Goal: Task Accomplishment & Management: Use online tool/utility

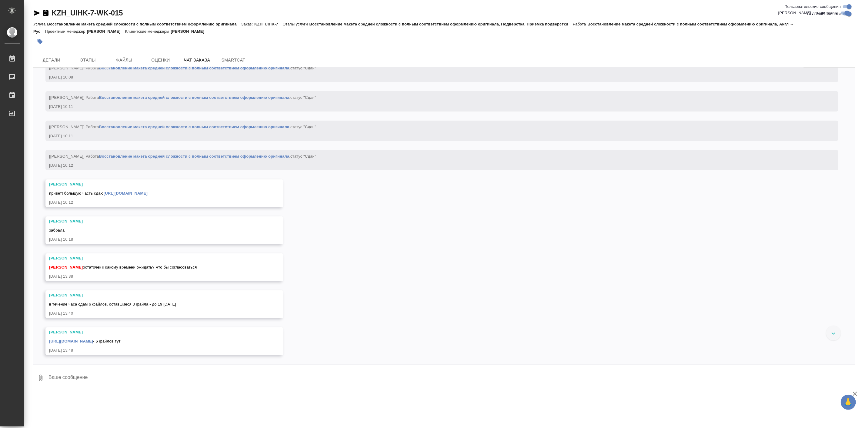
scroll to position [6139, 0]
click at [50, 54] on button "Детали" at bounding box center [51, 60] width 36 height 15
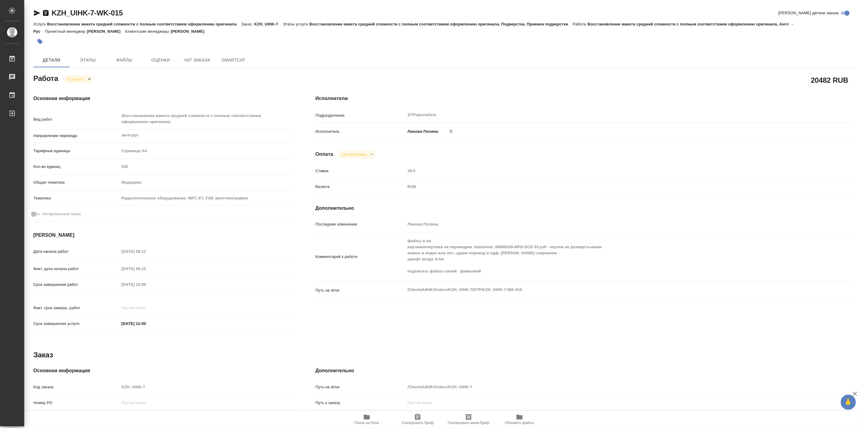
type textarea "x"
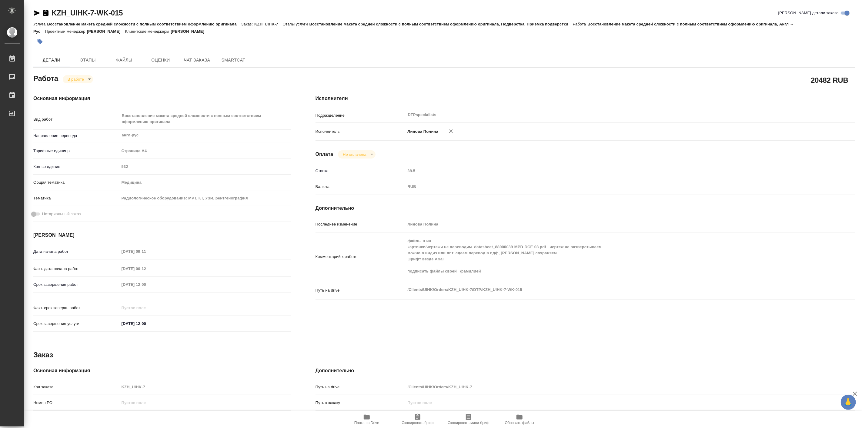
type textarea "x"
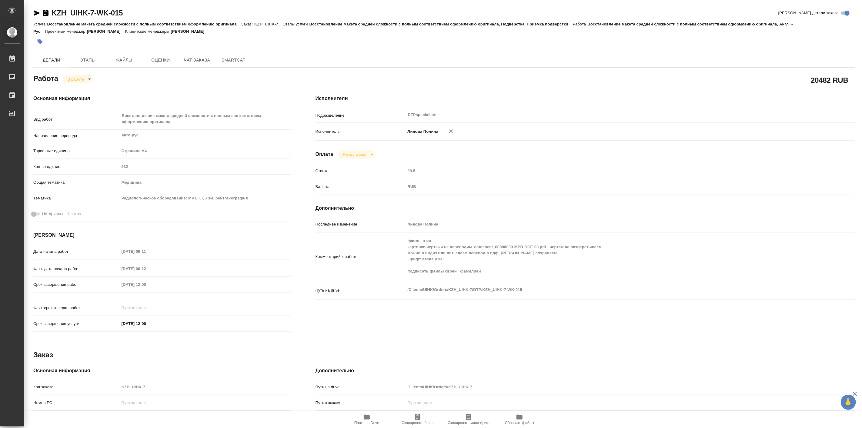
type textarea "x"
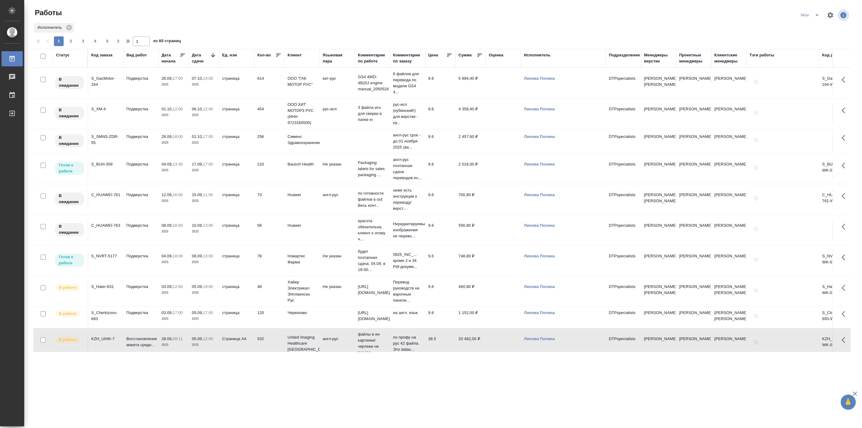
scroll to position [112, 0]
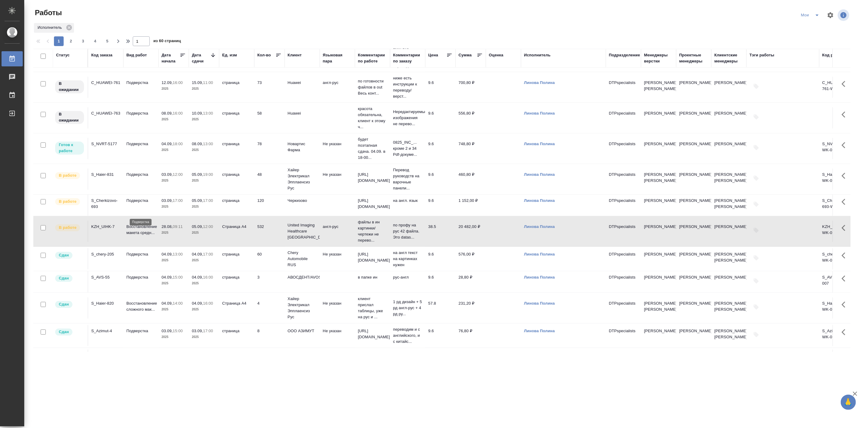
click at [130, 204] on p "Подверстка" at bounding box center [140, 201] width 29 height 6
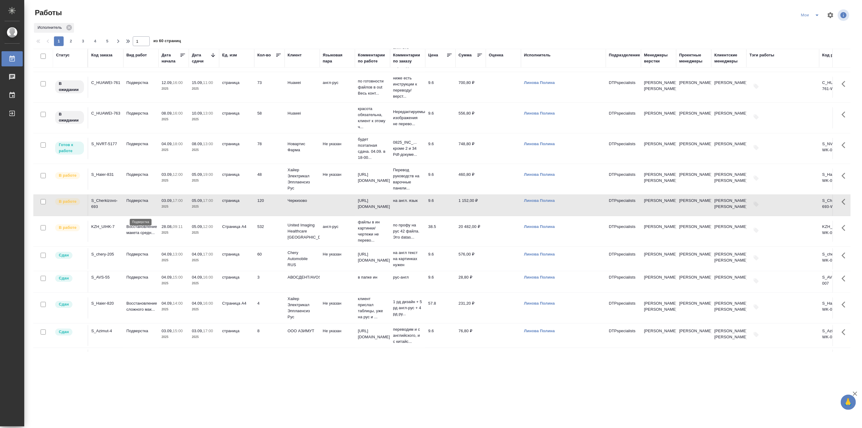
click at [130, 204] on p "Подверстка" at bounding box center [140, 201] width 29 height 6
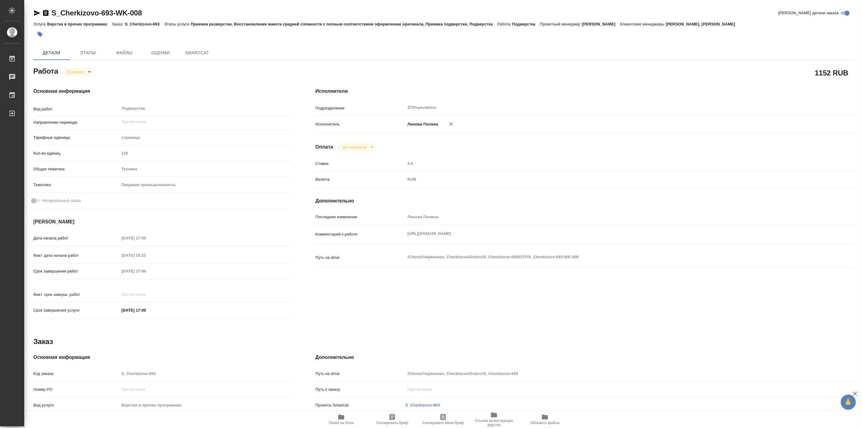
type textarea "x"
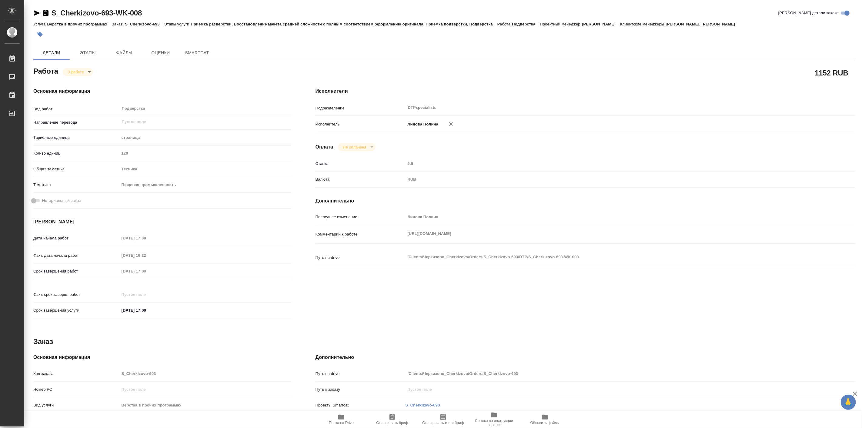
type textarea "x"
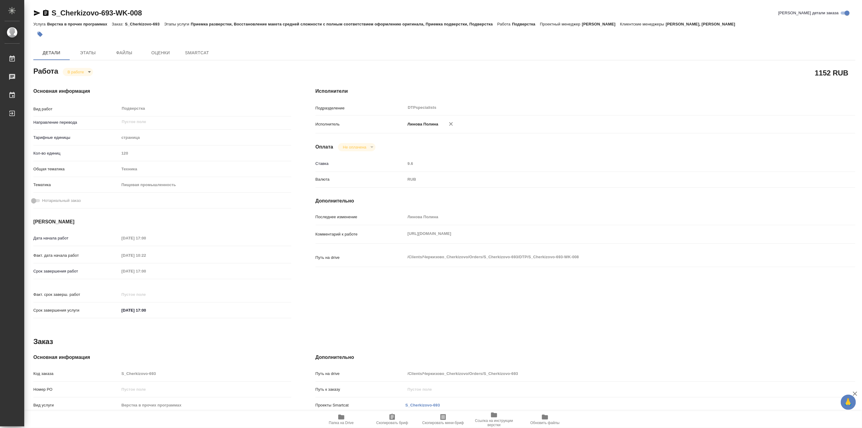
type textarea "x"
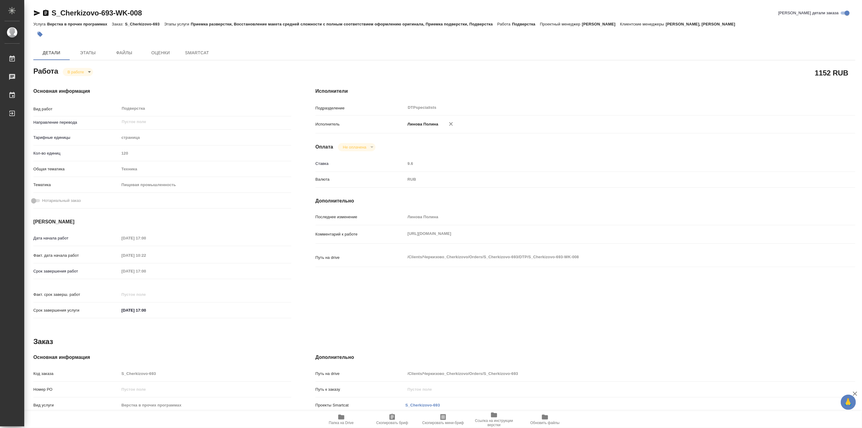
type textarea "x"
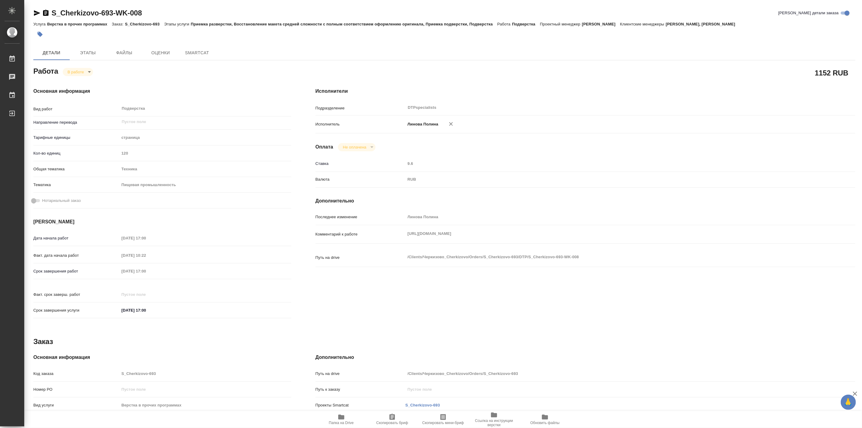
type textarea "x"
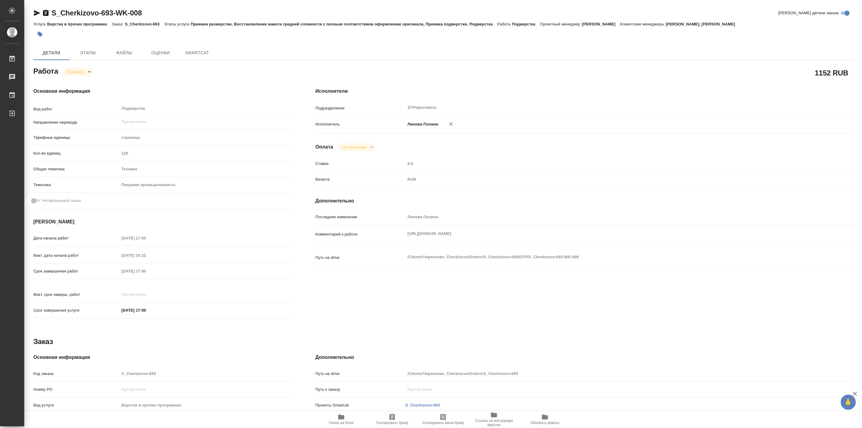
type textarea "x"
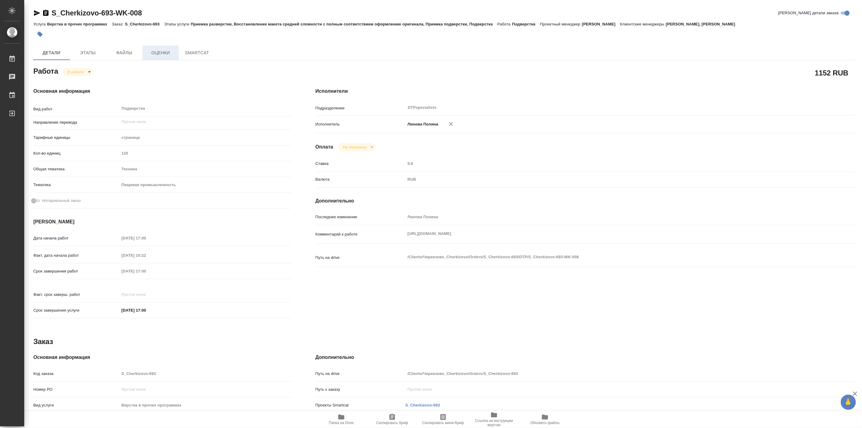
type textarea "x"
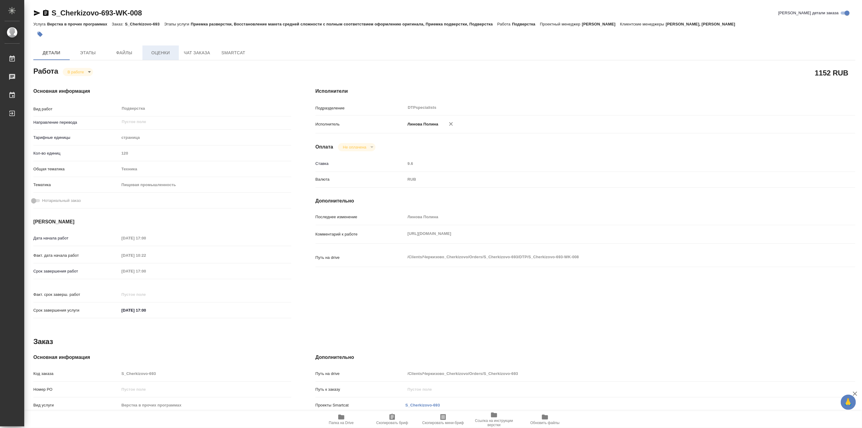
click at [155, 52] on span "Оценки" at bounding box center [160, 53] width 29 height 8
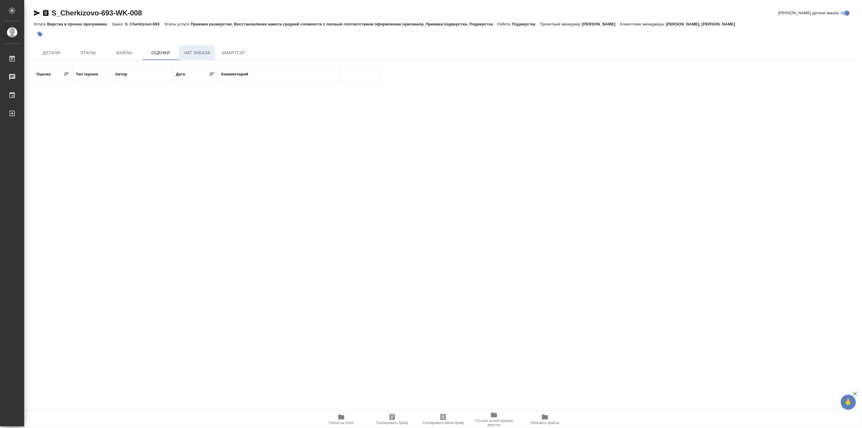
click at [187, 49] on span "Чат заказа" at bounding box center [196, 53] width 29 height 8
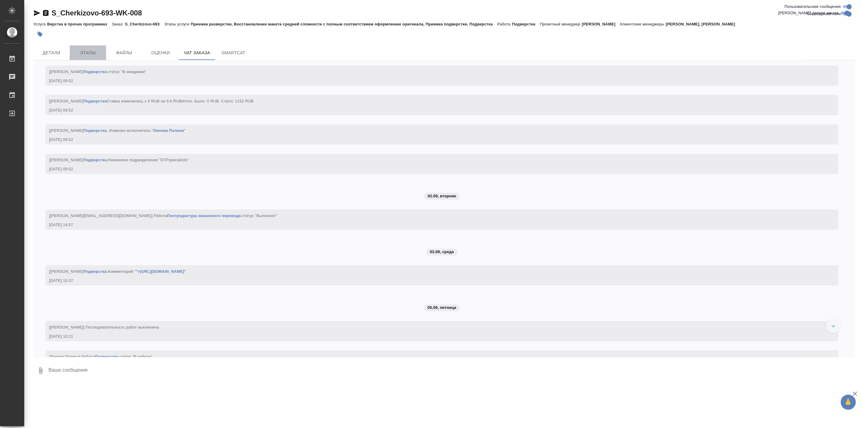
click at [89, 52] on span "Этапы" at bounding box center [87, 53] width 29 height 8
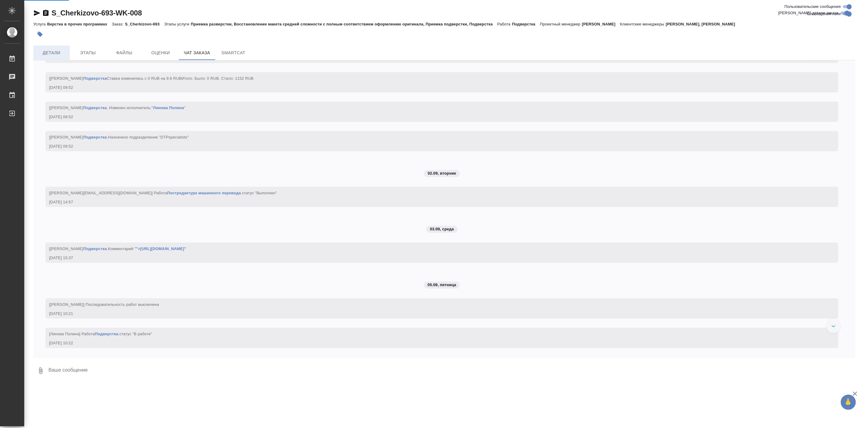
scroll to position [1708, 0]
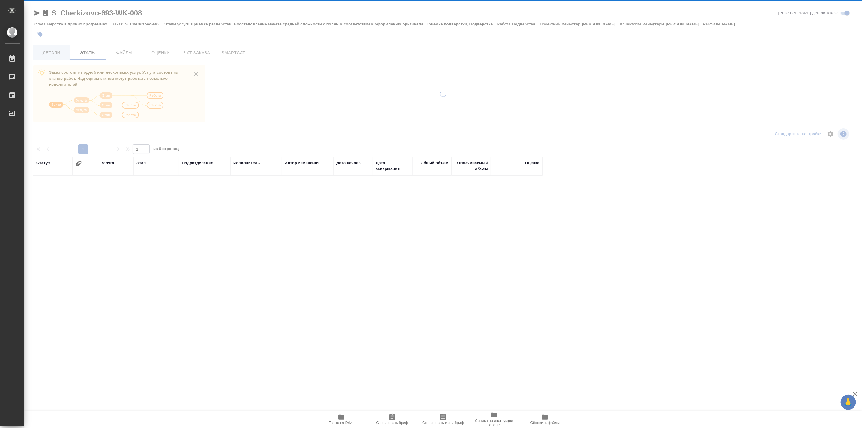
click at [55, 49] on div at bounding box center [443, 214] width 838 height 428
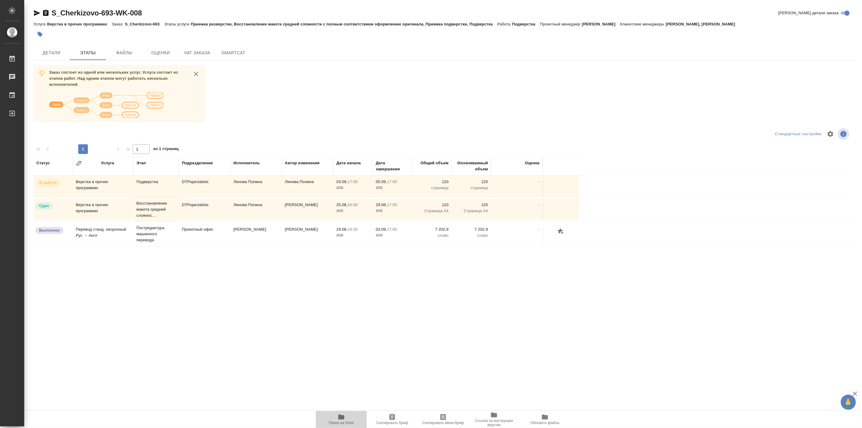
click at [338, 419] on icon "button" at bounding box center [341, 417] width 6 height 5
